Goal: Find specific page/section: Find specific page/section

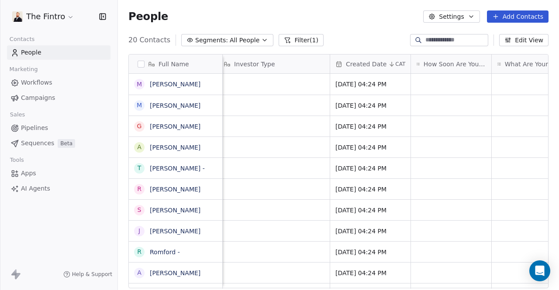
scroll to position [0, 0]
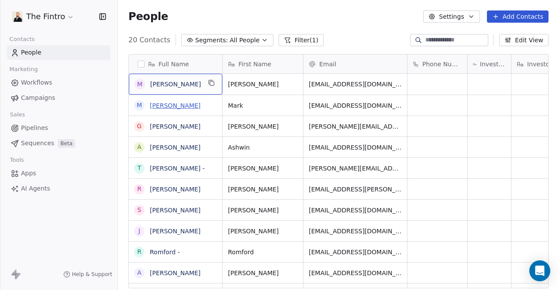
drag, startPoint x: 206, startPoint y: 84, endPoint x: 166, endPoint y: 103, distance: 43.7
drag, startPoint x: 202, startPoint y: 86, endPoint x: 154, endPoint y: 77, distance: 48.9
click at [154, 77] on div "M [PERSON_NAME]" at bounding box center [175, 84] width 93 height 21
drag, startPoint x: 148, startPoint y: 77, endPoint x: 195, endPoint y: 91, distance: 48.8
click at [195, 91] on div "M [PERSON_NAME]" at bounding box center [175, 84] width 93 height 21
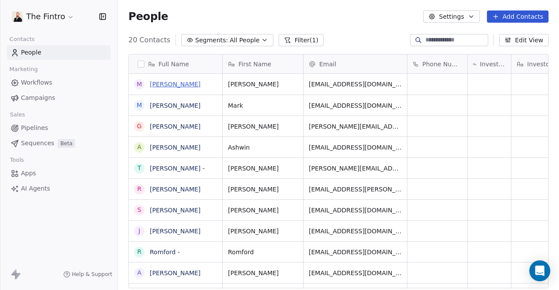
click at [166, 84] on link "[PERSON_NAME]" at bounding box center [175, 84] width 51 height 7
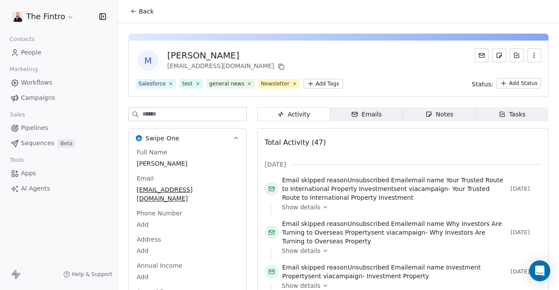
click at [429, 117] on div "Notes" at bounding box center [439, 114] width 28 height 9
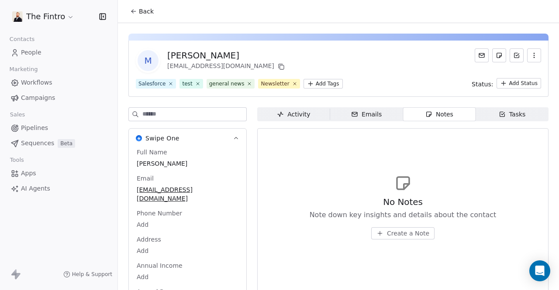
click at [295, 119] on span "Activity Activity" at bounding box center [293, 114] width 73 height 14
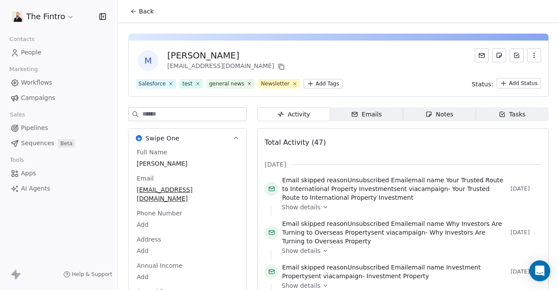
click at [135, 9] on icon at bounding box center [133, 11] width 7 height 7
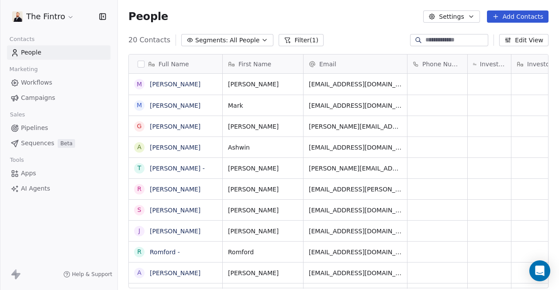
click at [372, 26] on div "People Settings Add Contacts" at bounding box center [338, 16] width 441 height 33
click at [344, 23] on div "People Settings Add Contacts" at bounding box center [338, 16] width 441 height 33
click at [361, 20] on div "People Settings Add Contacts" at bounding box center [338, 16] width 420 height 12
